Goal: Use online tool/utility: Utilize a website feature to perform a specific function

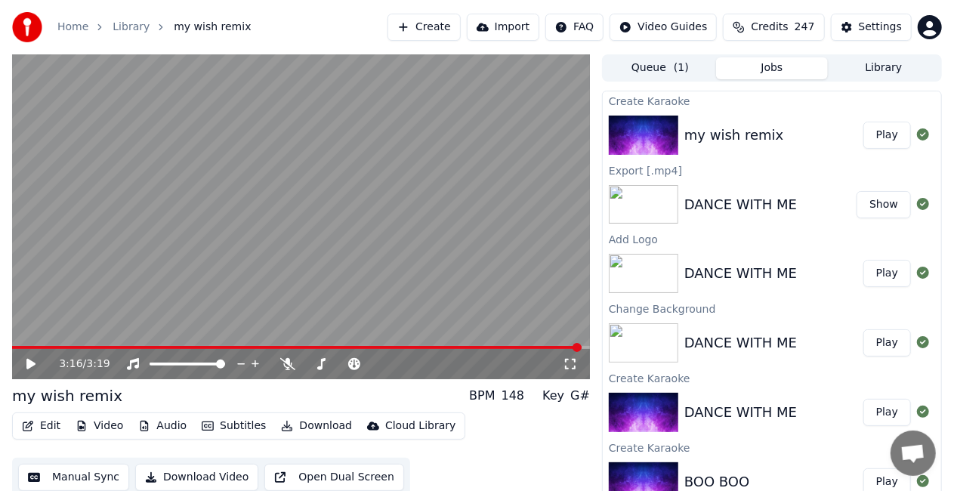
click at [863, 204] on button "Show" at bounding box center [883, 204] width 54 height 27
click at [823, 208] on div "DANCE WITH ME" at bounding box center [770, 204] width 172 height 21
click at [861, 203] on button "Show" at bounding box center [883, 204] width 54 height 27
click at [665, 207] on img at bounding box center [643, 204] width 69 height 39
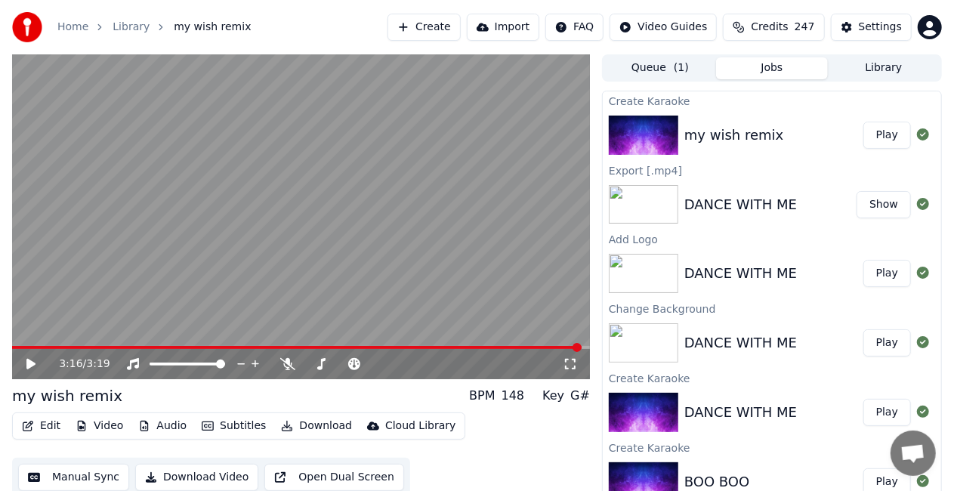
click at [862, 199] on button "Show" at bounding box center [883, 204] width 54 height 27
click at [119, 429] on button "Video" at bounding box center [99, 425] width 60 height 21
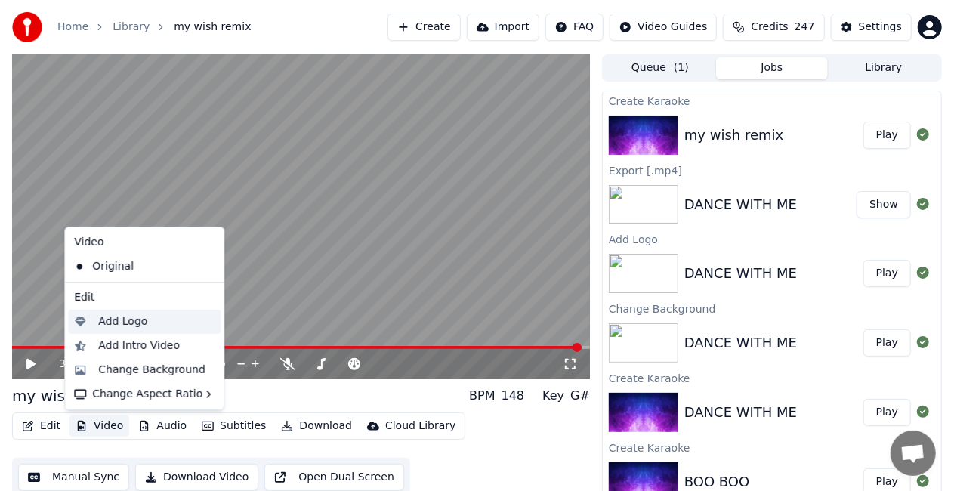
click at [115, 316] on div "Add Logo" at bounding box center [122, 321] width 49 height 15
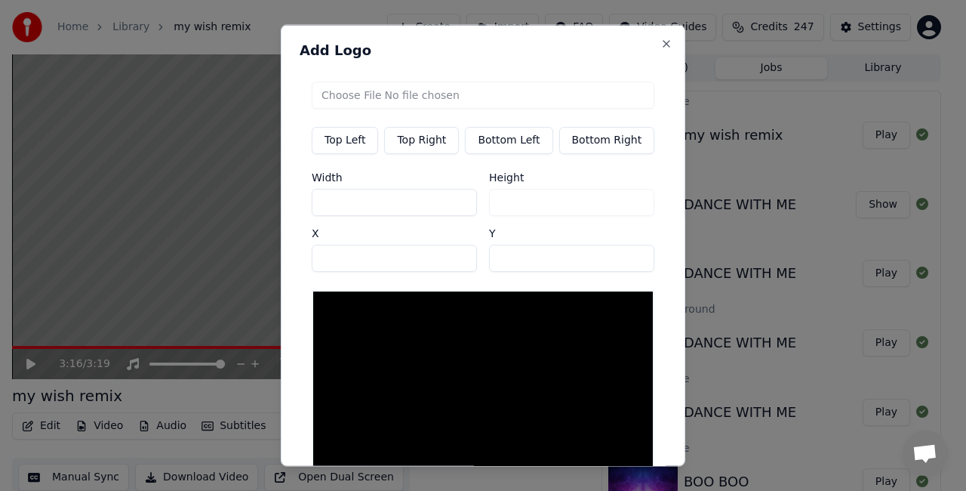
click at [373, 96] on input "file" at bounding box center [483, 95] width 343 height 27
type input "**********"
type input "**"
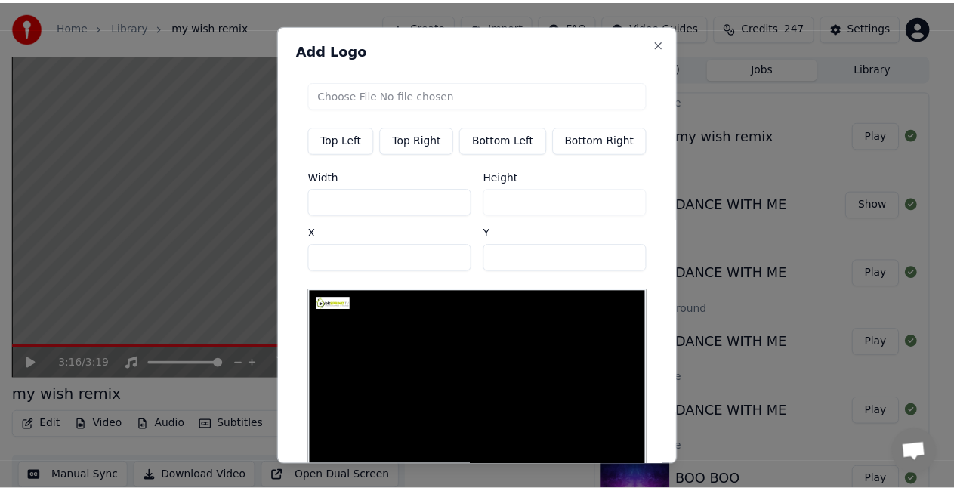
scroll to position [88, 0]
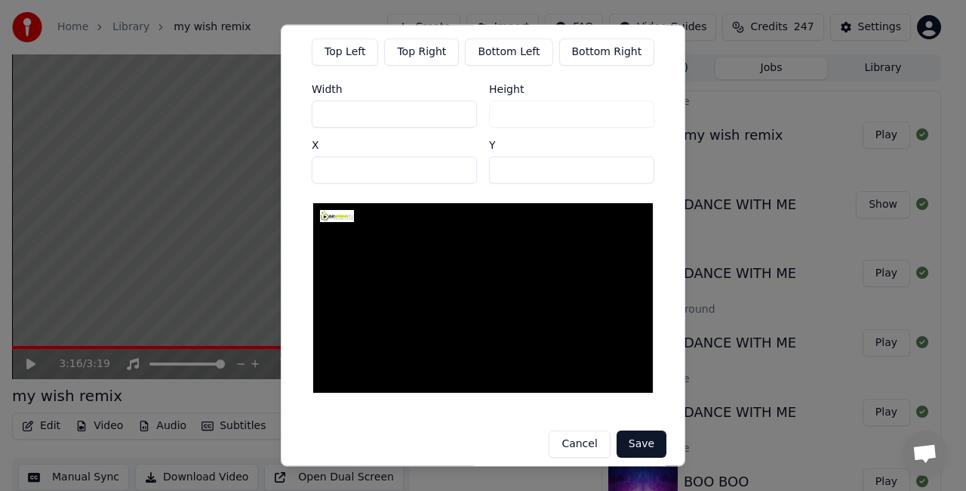
click at [628, 431] on button "Save" at bounding box center [642, 444] width 50 height 27
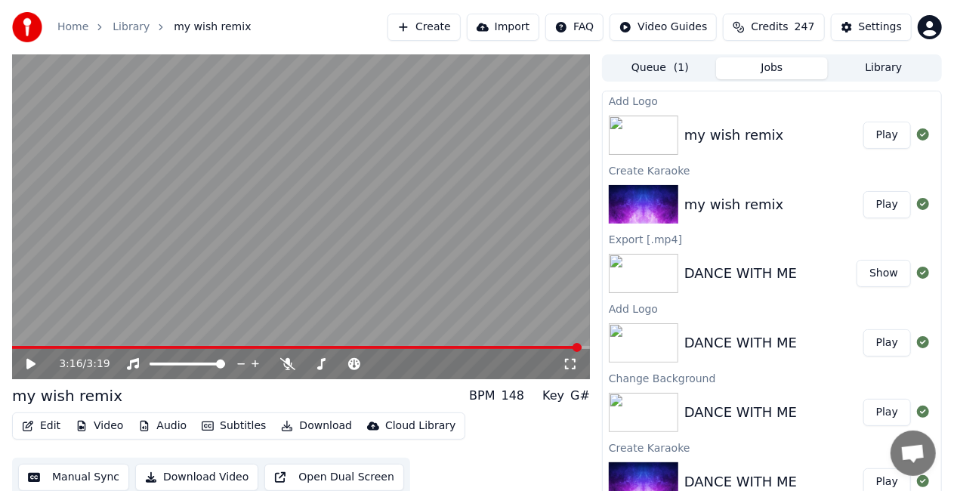
click at [869, 129] on button "Play" at bounding box center [887, 135] width 48 height 27
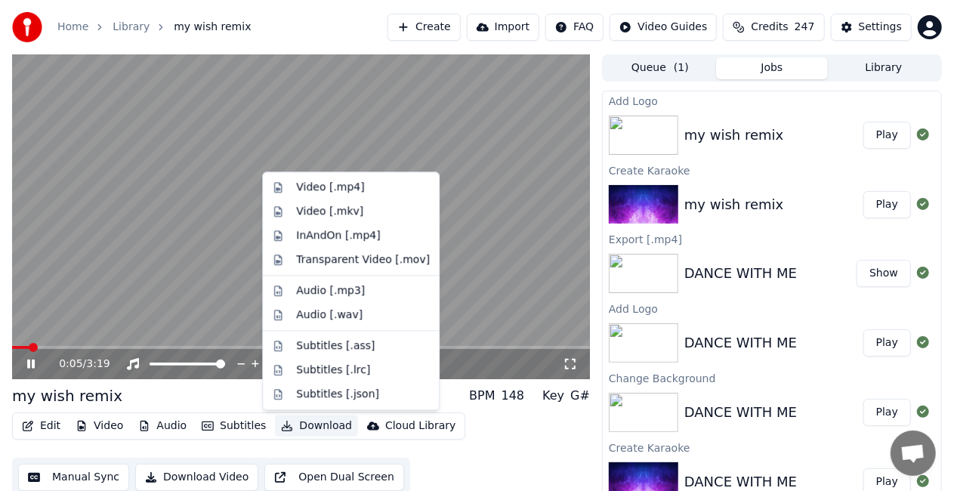
click at [285, 428] on button "Download" at bounding box center [316, 425] width 83 height 21
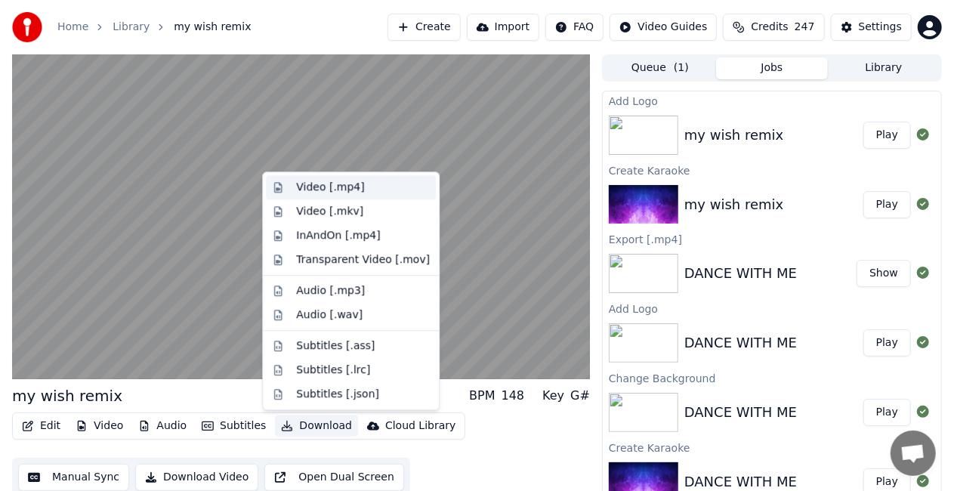
click at [320, 186] on div "Video [.mp4]" at bounding box center [330, 187] width 68 height 15
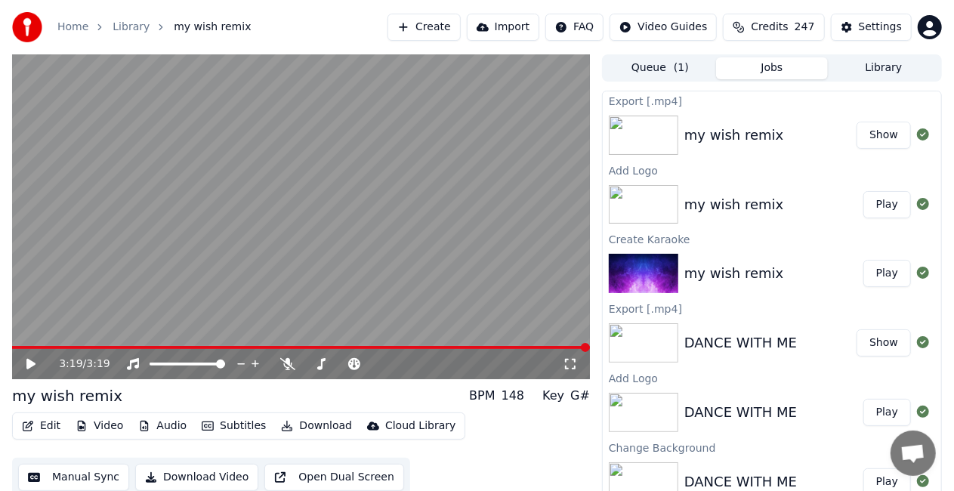
click at [753, 143] on div "my wish remix" at bounding box center [733, 135] width 99 height 21
click at [867, 131] on button "Show" at bounding box center [883, 135] width 54 height 27
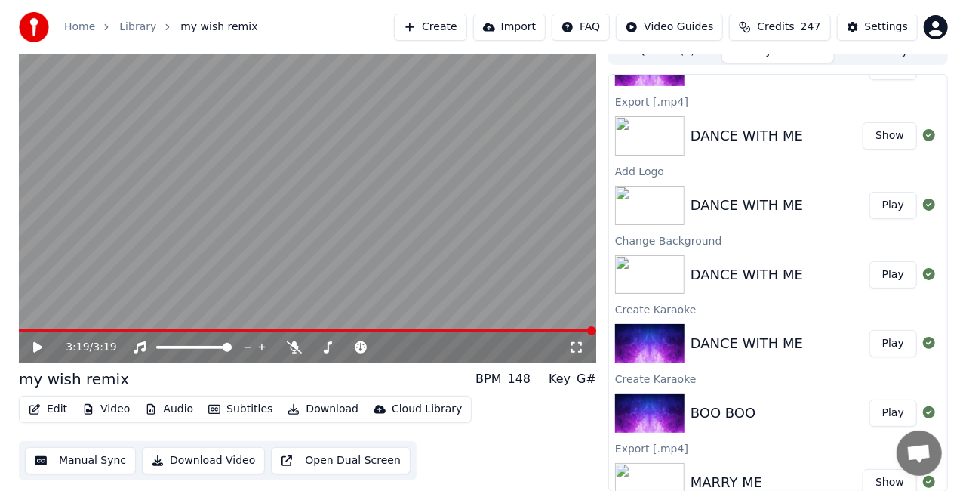
scroll to position [182, 0]
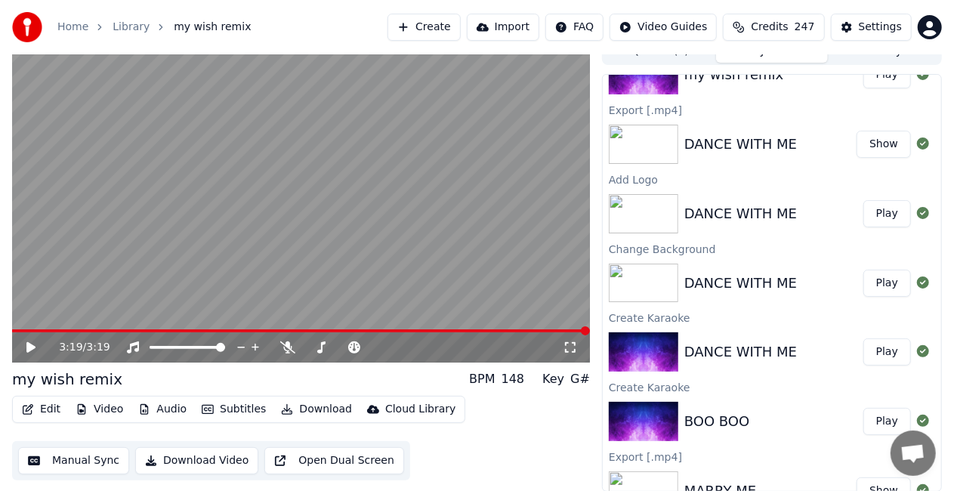
click at [727, 412] on div "BOO BOO" at bounding box center [716, 421] width 65 height 21
click at [864, 414] on button "Play" at bounding box center [887, 421] width 48 height 27
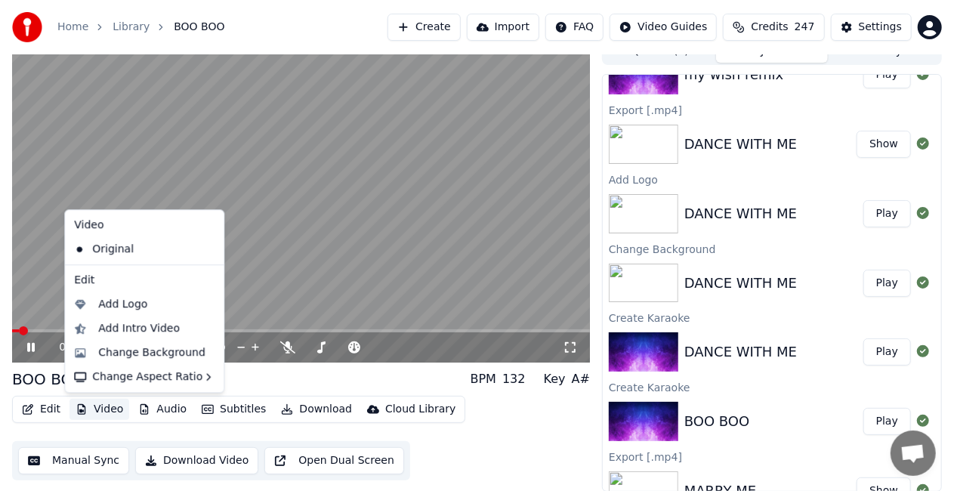
click at [109, 408] on button "Video" at bounding box center [99, 409] width 60 height 21
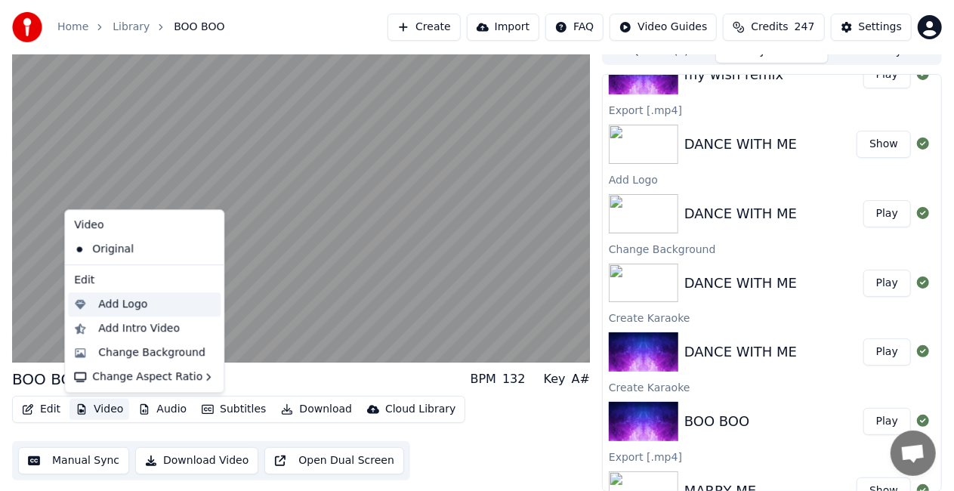
click at [124, 305] on div "Add Logo" at bounding box center [122, 304] width 49 height 15
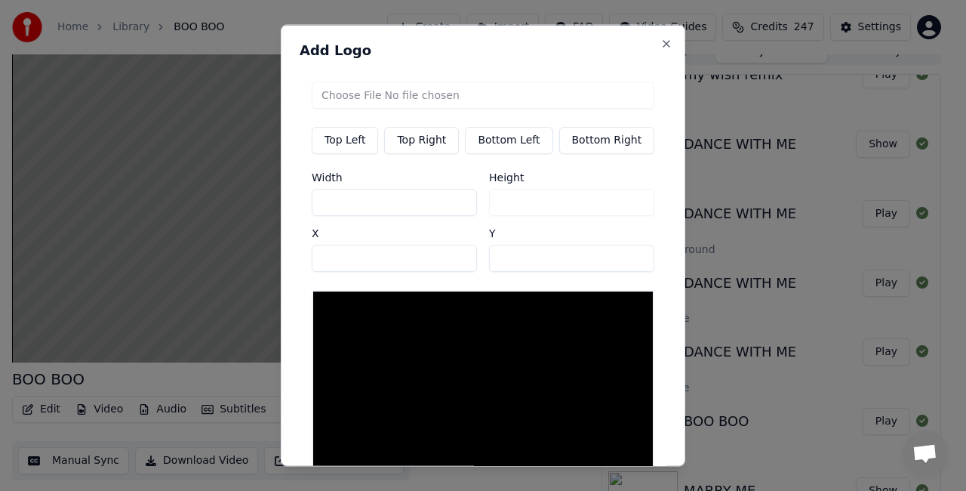
click at [365, 97] on input "file" at bounding box center [483, 95] width 343 height 27
type input "**********"
type input "**"
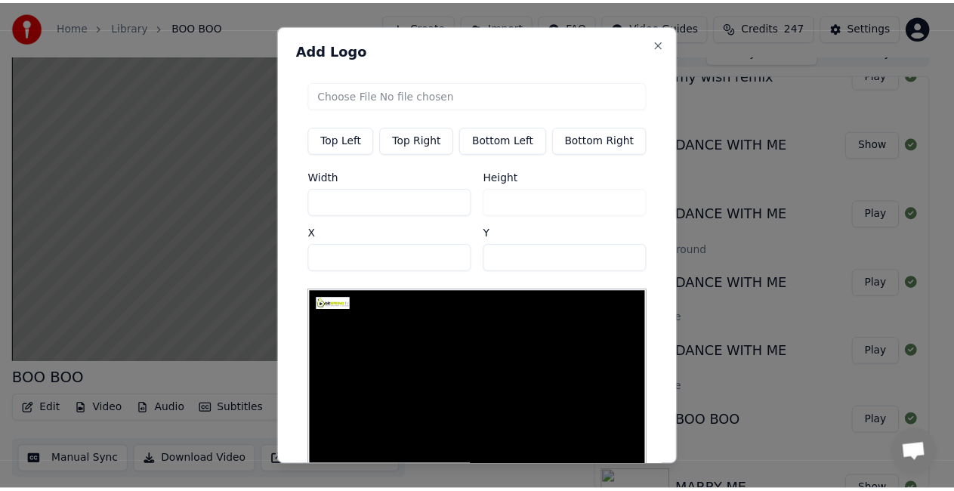
scroll to position [88, 0]
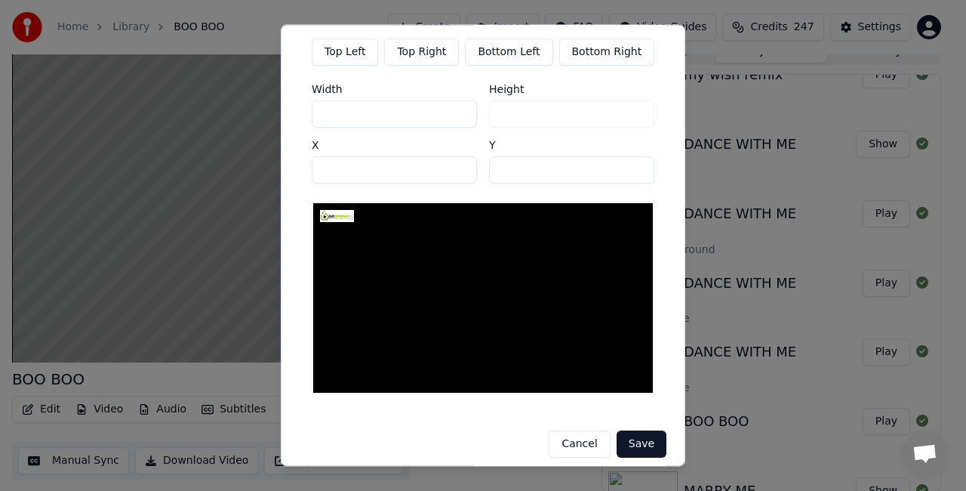
click at [621, 433] on button "Save" at bounding box center [642, 444] width 50 height 27
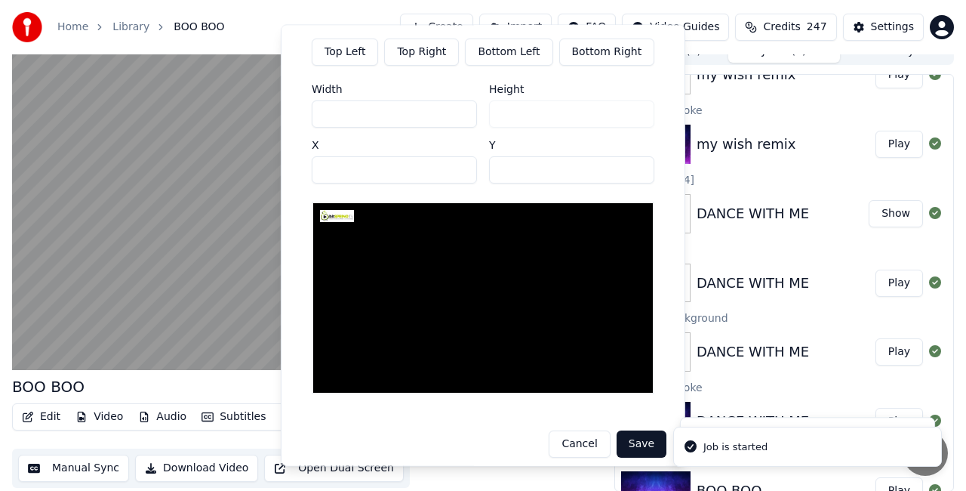
scroll to position [251, 0]
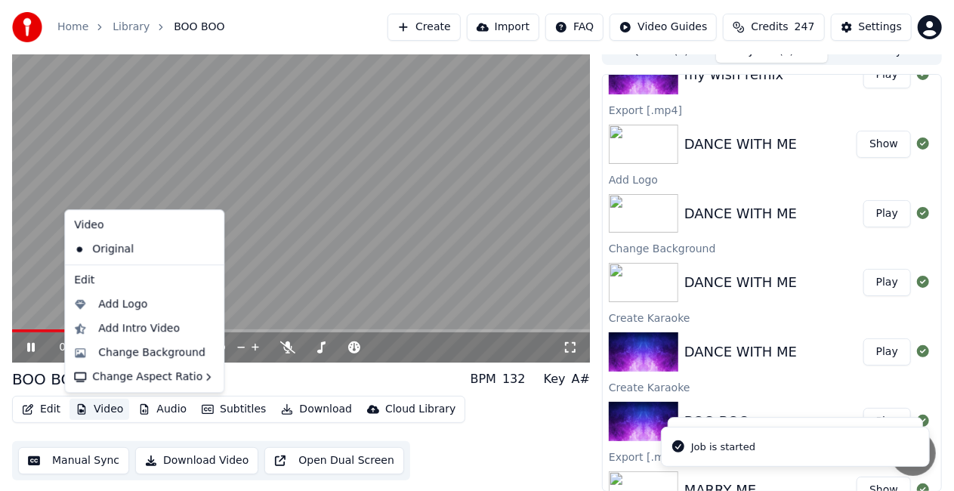
click at [109, 409] on button "Video" at bounding box center [99, 409] width 60 height 21
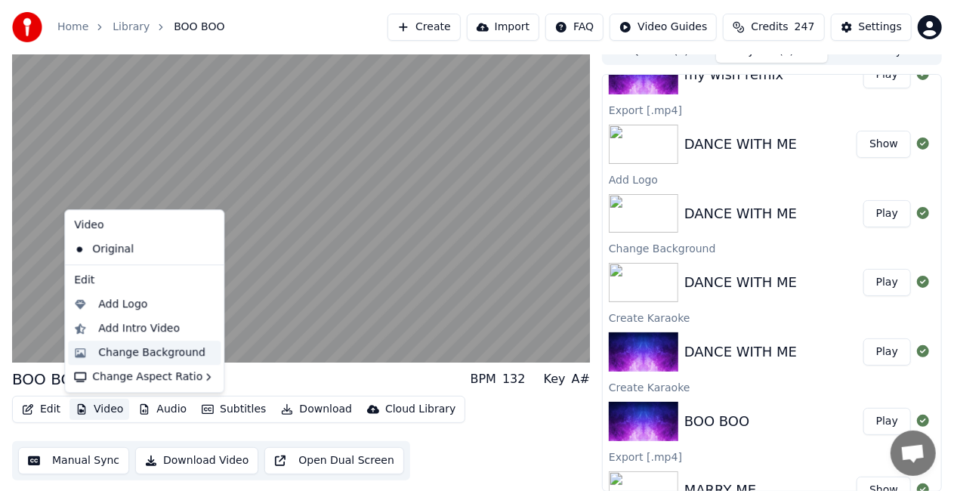
click at [163, 353] on div "Change Background" at bounding box center [151, 352] width 107 height 15
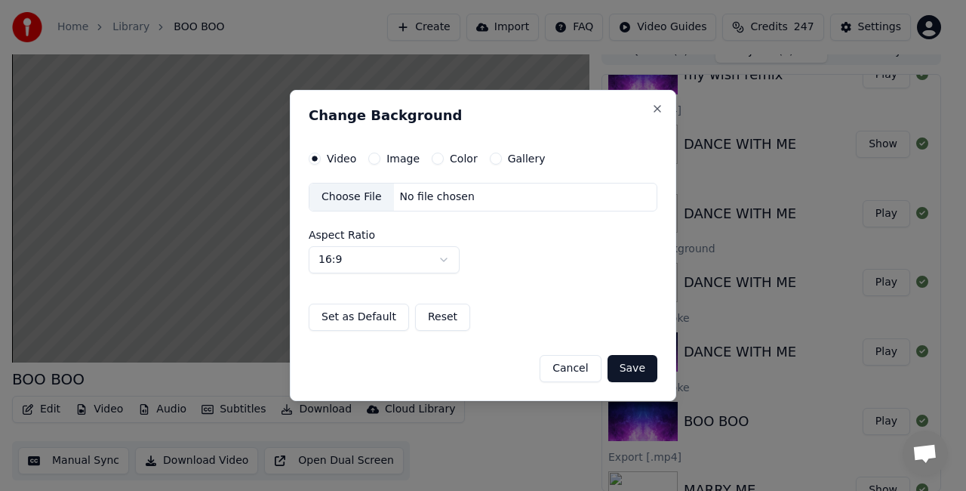
click at [490, 160] on button "Gallery" at bounding box center [496, 159] width 12 height 12
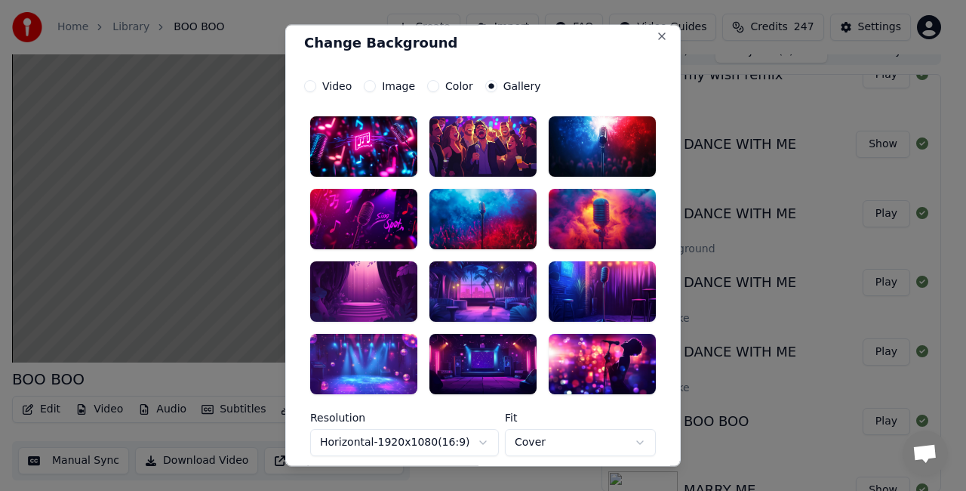
scroll to position [0, 0]
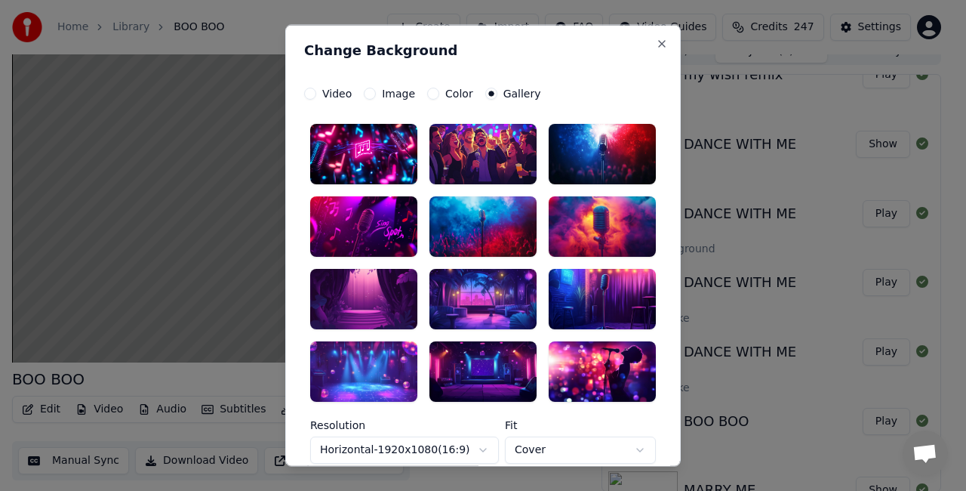
click at [457, 290] on div at bounding box center [483, 298] width 107 height 60
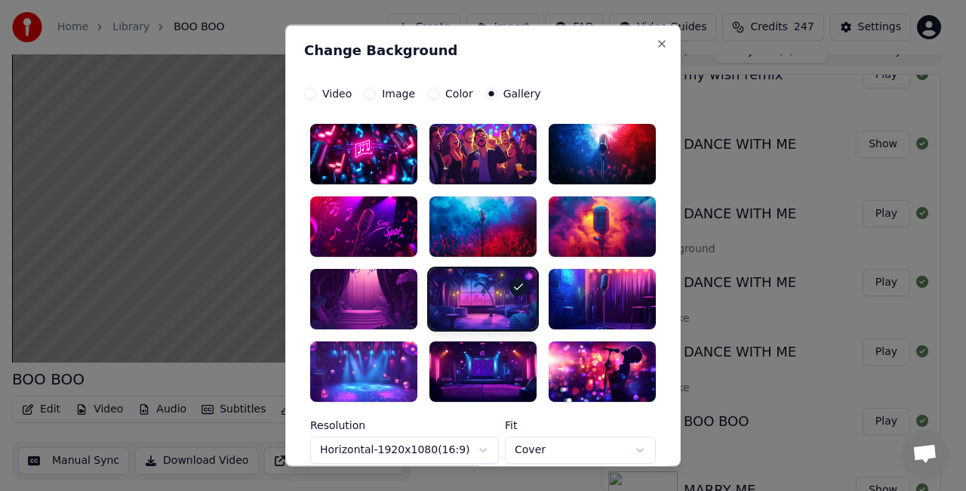
click at [586, 288] on div at bounding box center [602, 298] width 107 height 60
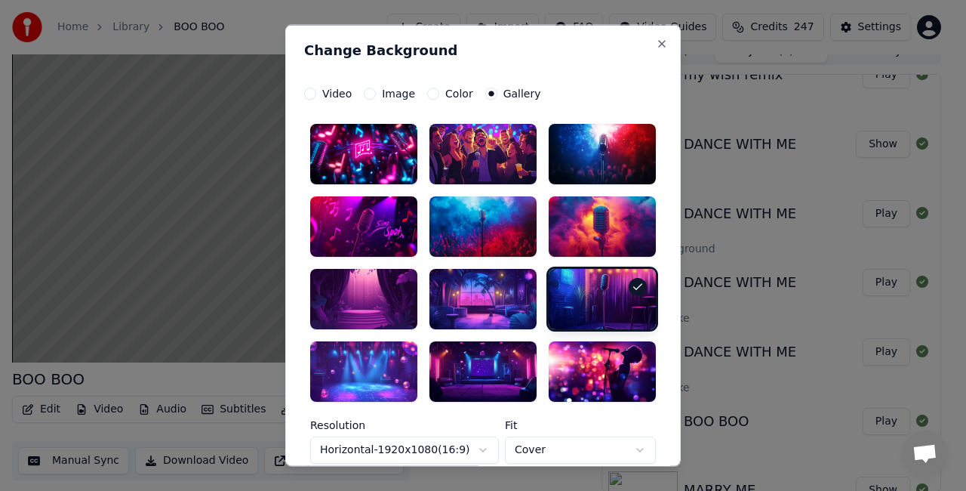
click at [482, 293] on div at bounding box center [483, 298] width 107 height 60
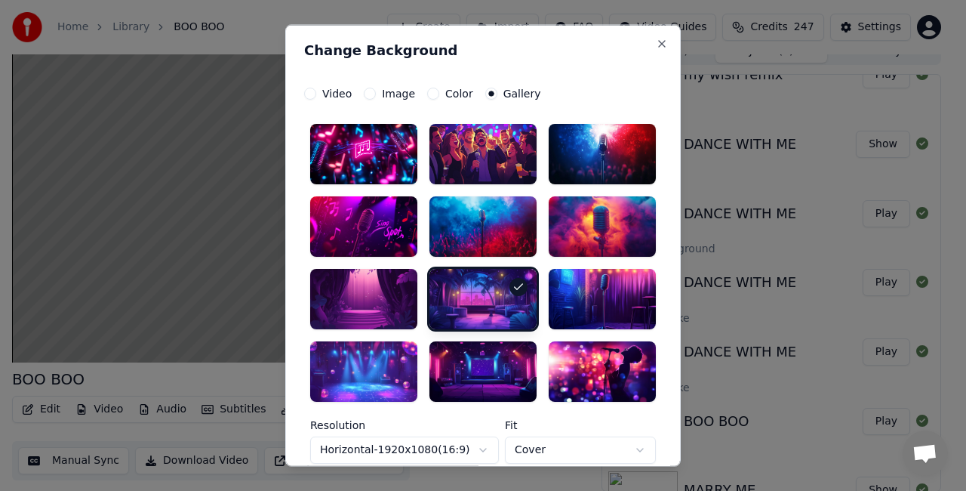
click at [427, 92] on button "Color" at bounding box center [433, 94] width 12 height 12
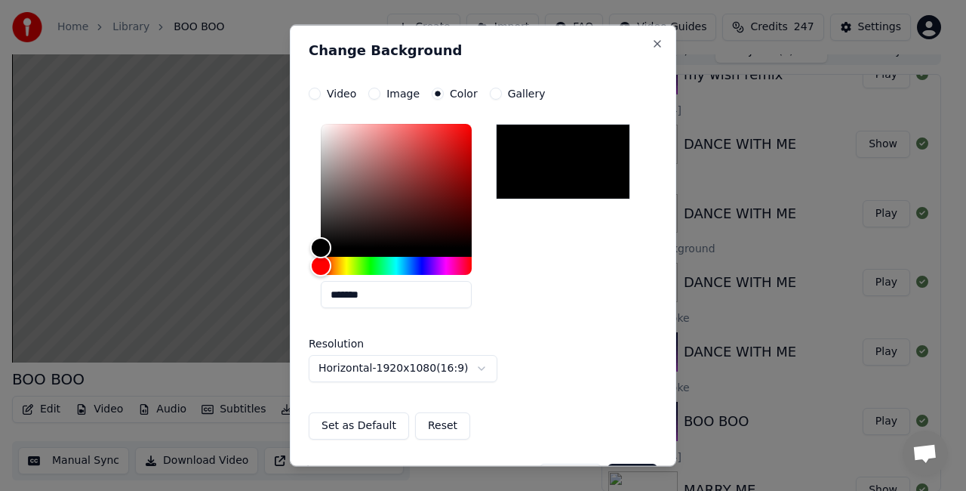
click at [491, 91] on button "Gallery" at bounding box center [496, 94] width 12 height 12
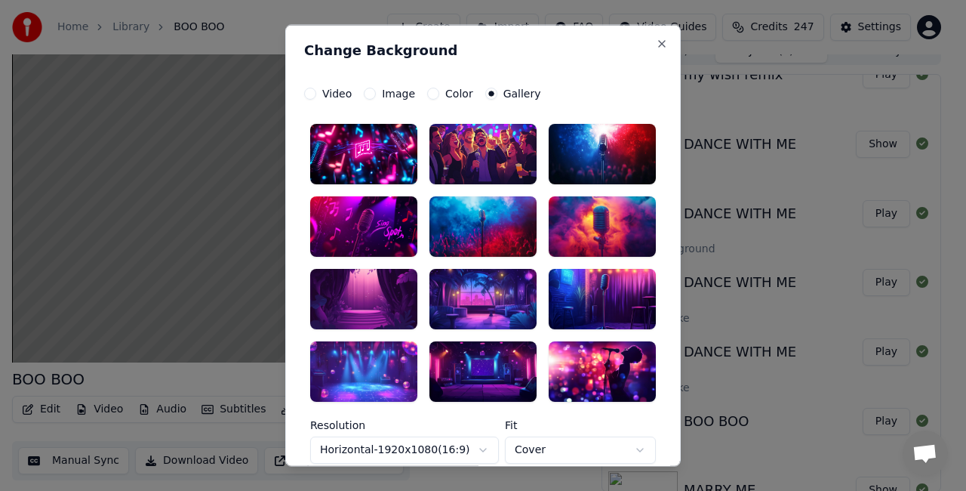
click at [455, 217] on div at bounding box center [483, 226] width 107 height 60
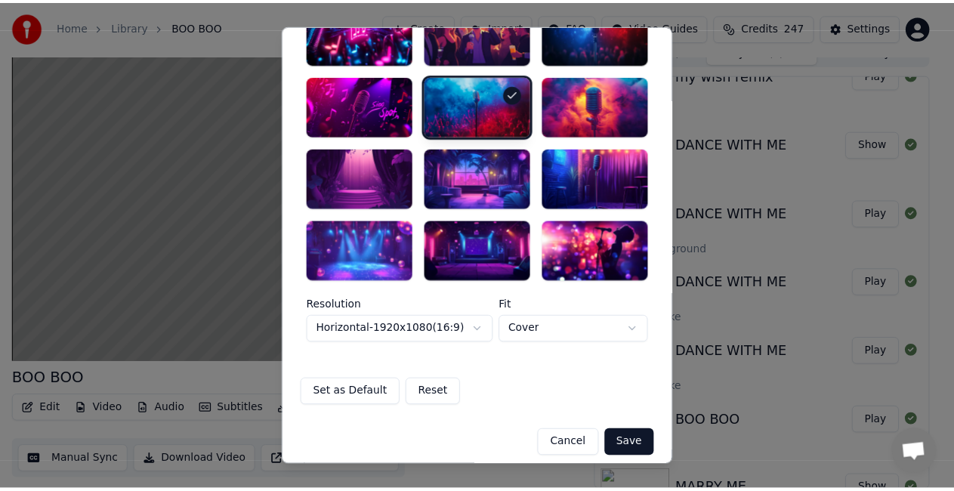
scroll to position [129, 0]
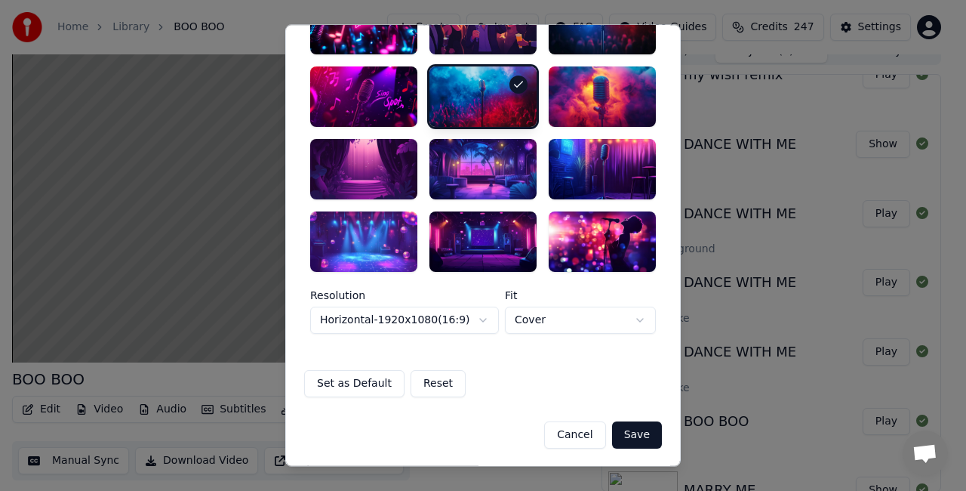
click at [636, 430] on button "Save" at bounding box center [637, 434] width 50 height 27
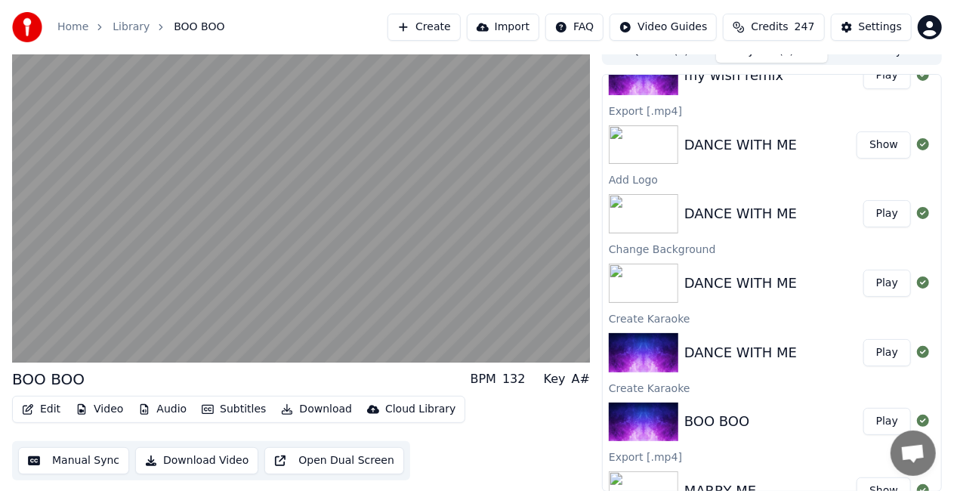
scroll to position [0, 0]
